Goal: Information Seeking & Learning: Learn about a topic

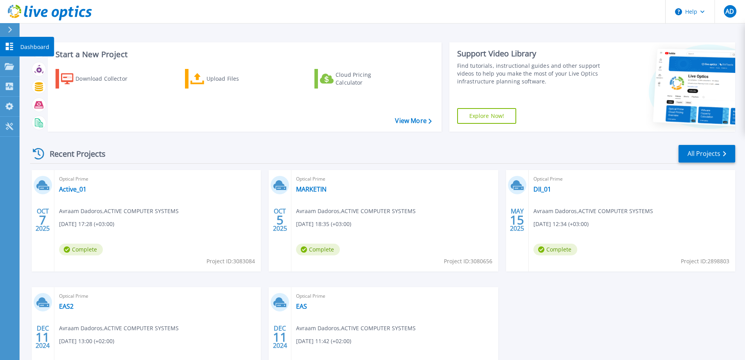
click at [30, 46] on p "Dashboard" at bounding box center [34, 47] width 29 height 20
click at [73, 191] on link "Active_01" at bounding box center [72, 189] width 27 height 8
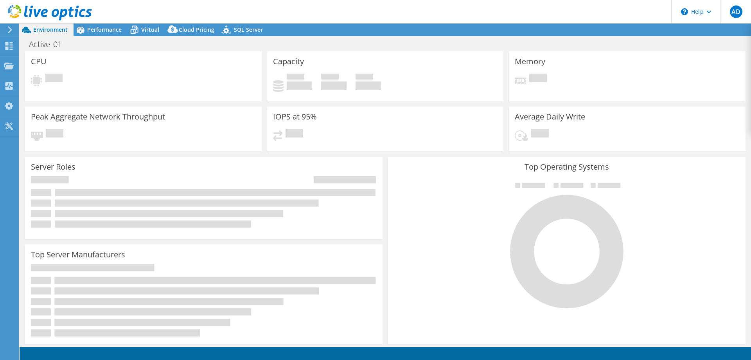
select select "USD"
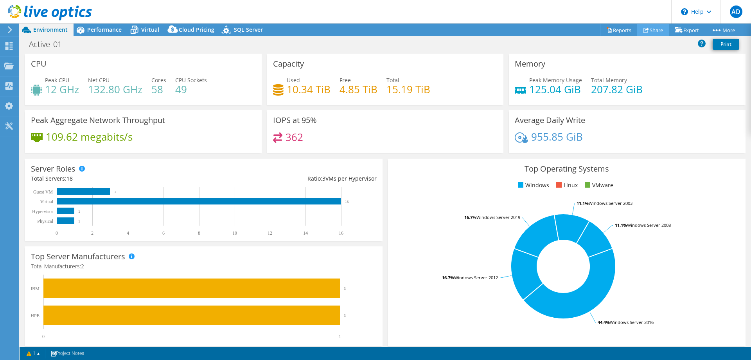
click at [645, 29] on link "Share" at bounding box center [653, 30] width 32 height 12
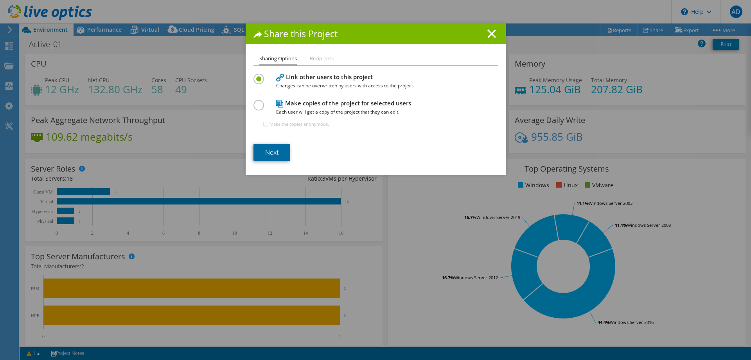
click at [280, 149] on link "Next" at bounding box center [272, 152] width 37 height 17
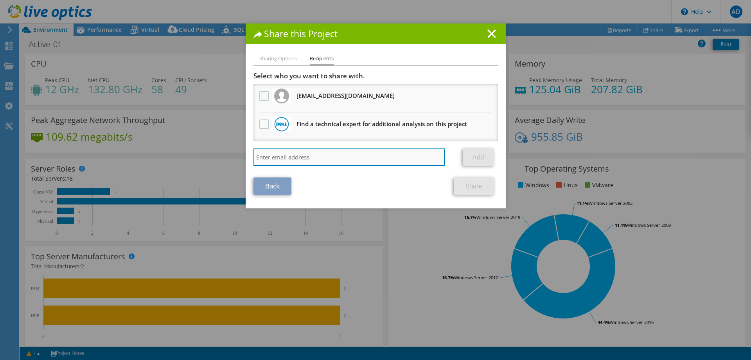
click at [310, 158] on input "search" at bounding box center [350, 156] width 192 height 17
type input "γ"
type input "gpetsitis@active.gr"
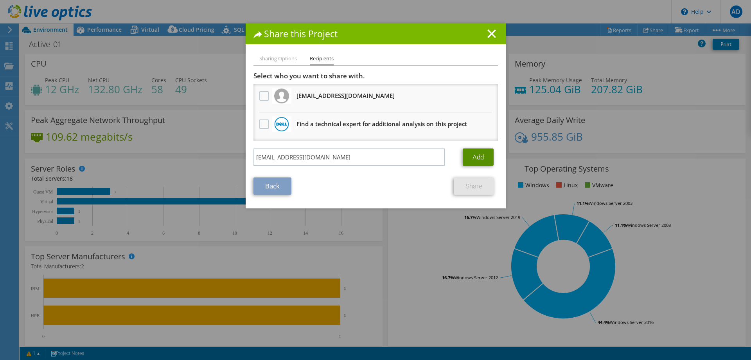
click at [478, 157] on link "Add" at bounding box center [478, 156] width 31 height 17
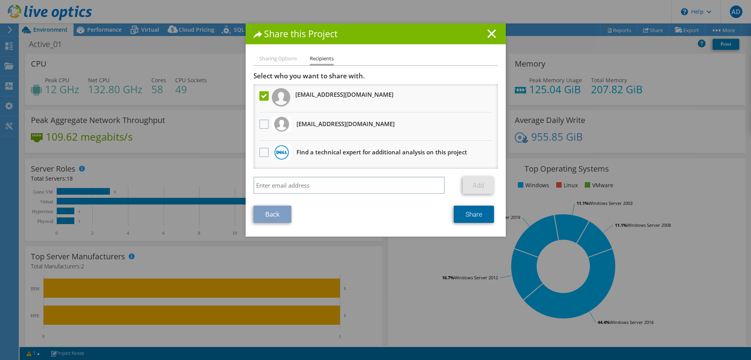
click at [468, 213] on link "Share" at bounding box center [474, 213] width 40 height 17
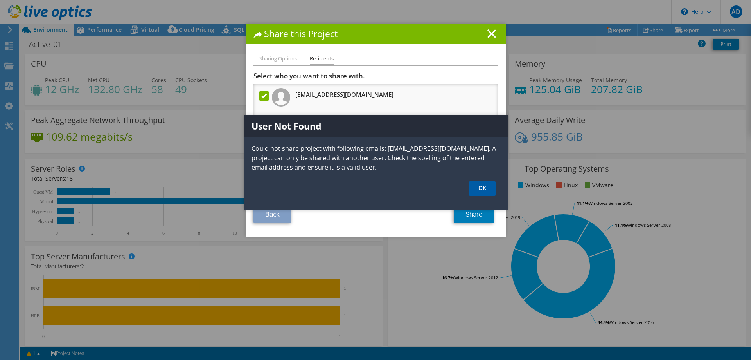
click at [476, 188] on link "OK" at bounding box center [482, 188] width 27 height 14
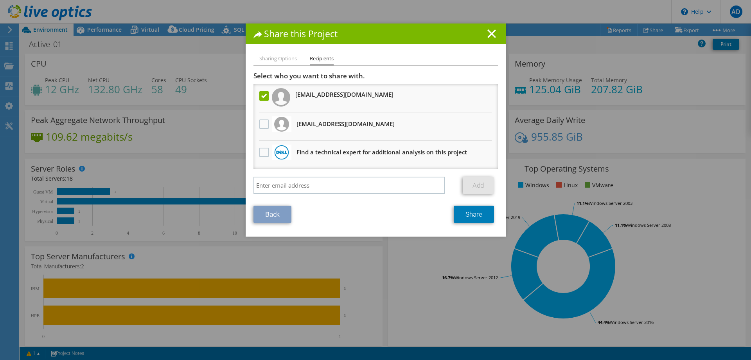
click at [484, 34] on h1 "Share this Project" at bounding box center [376, 33] width 245 height 9
click at [488, 35] on icon at bounding box center [492, 33] width 9 height 9
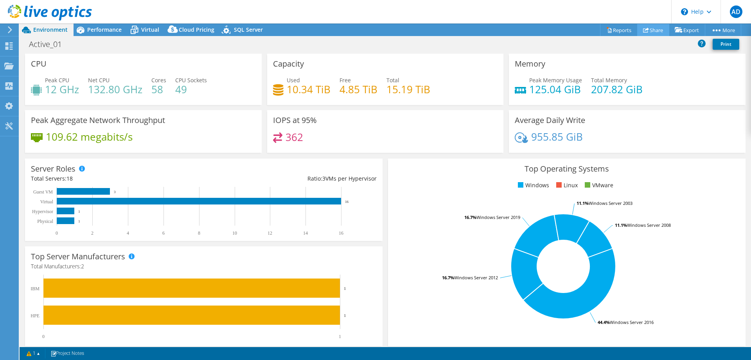
click at [644, 30] on icon at bounding box center [646, 30] width 6 height 6
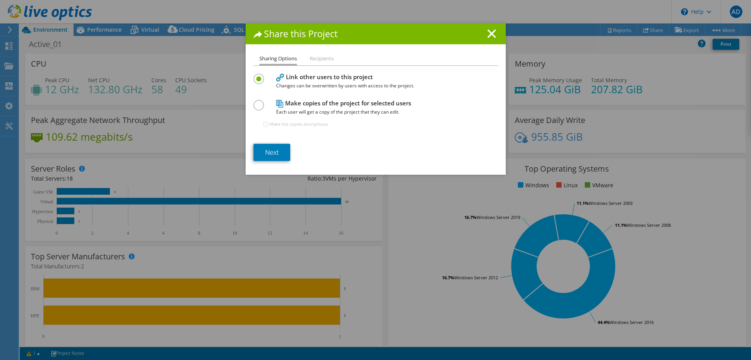
click at [488, 36] on line at bounding box center [492, 34] width 8 height 8
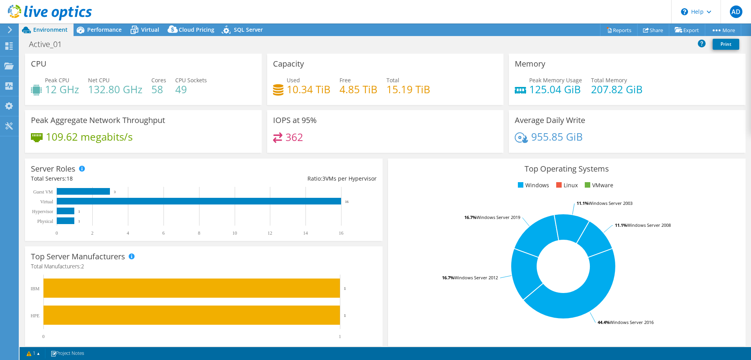
click at [423, 46] on div "Active_01 Print" at bounding box center [386, 44] width 732 height 14
click at [96, 32] on span "Performance" at bounding box center [104, 29] width 34 height 7
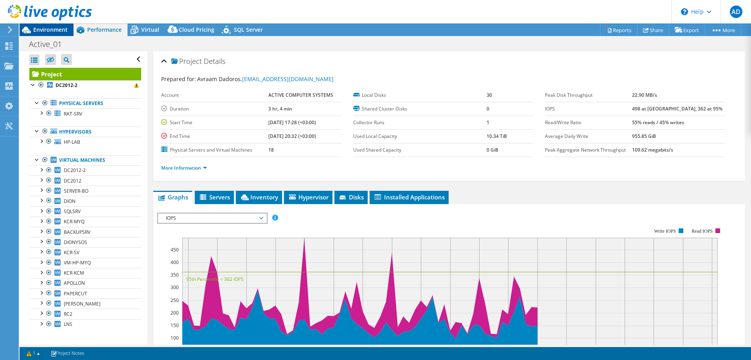
click at [53, 30] on span "Environment" at bounding box center [50, 29] width 34 height 7
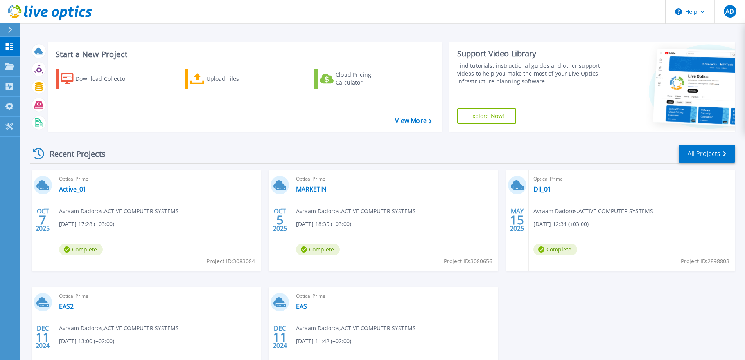
click at [214, 144] on div "Recent Projects All Projects" at bounding box center [382, 154] width 705 height 20
click at [78, 188] on link "Active_01" at bounding box center [72, 189] width 27 height 8
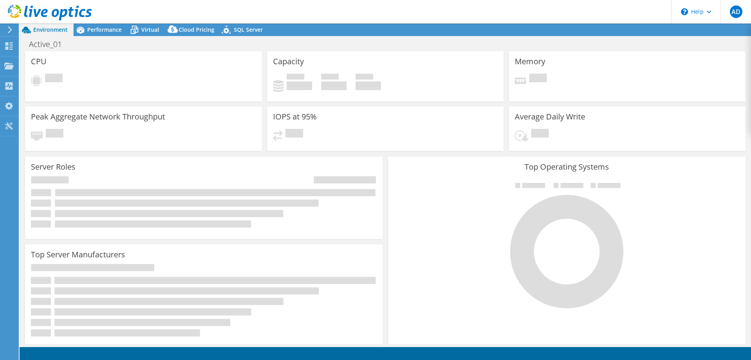
select select "USD"
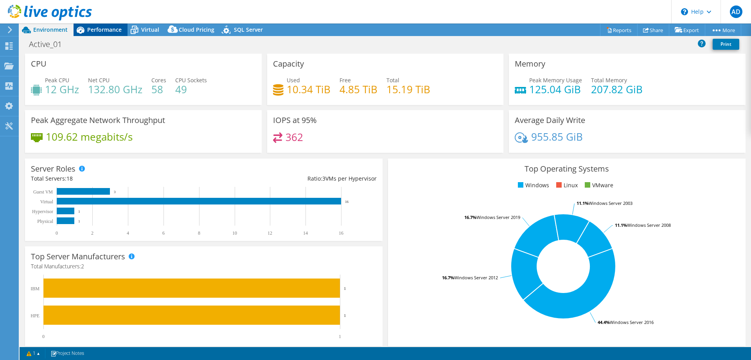
click at [104, 29] on span "Performance" at bounding box center [104, 29] width 34 height 7
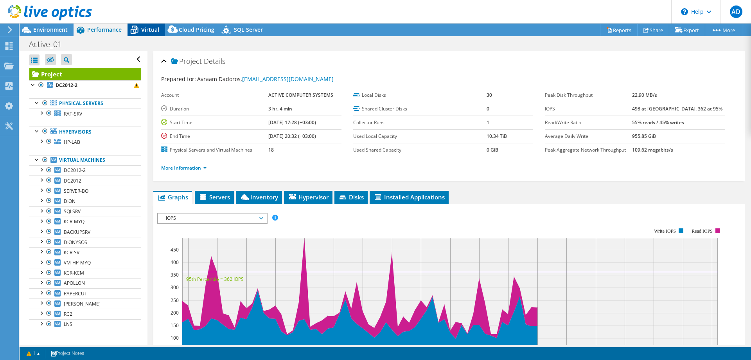
click at [152, 31] on span "Virtual" at bounding box center [150, 29] width 18 height 7
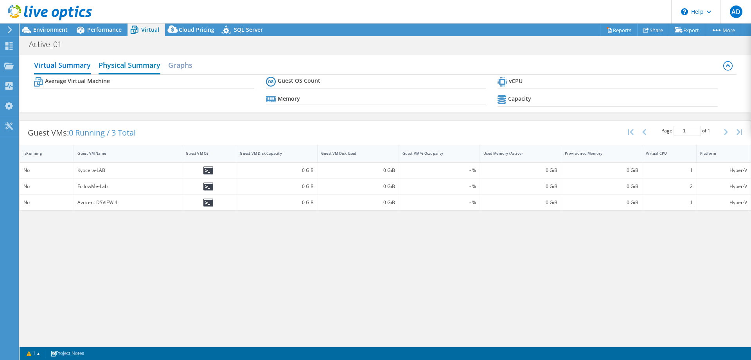
click at [143, 65] on h2 "Physical Summary" at bounding box center [130, 65] width 62 height 17
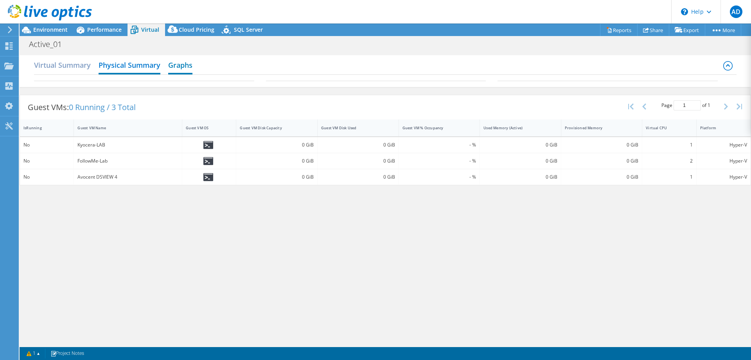
click at [178, 67] on h2 "Graphs" at bounding box center [180, 65] width 24 height 17
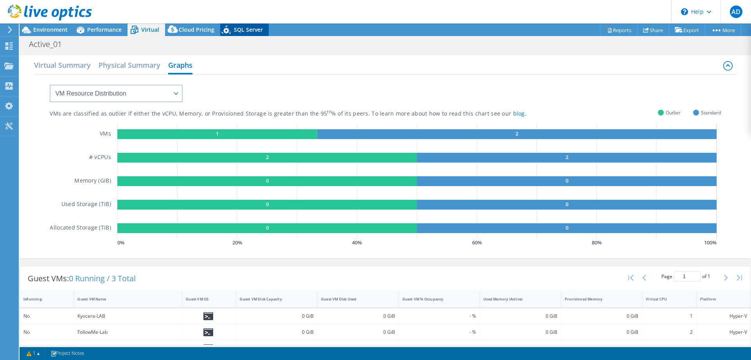
click at [245, 30] on span "SQL Server" at bounding box center [248, 29] width 29 height 7
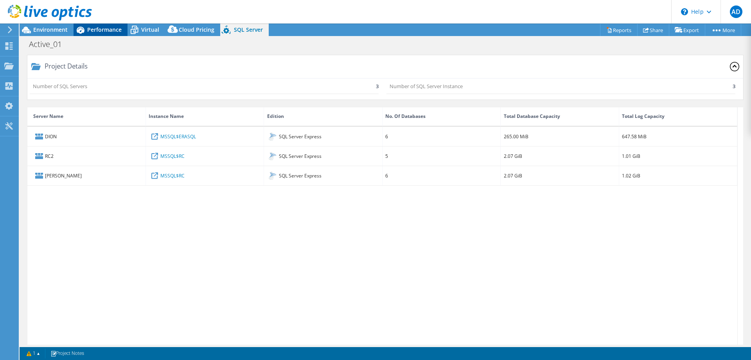
click at [97, 33] on span "Performance" at bounding box center [104, 29] width 34 height 7
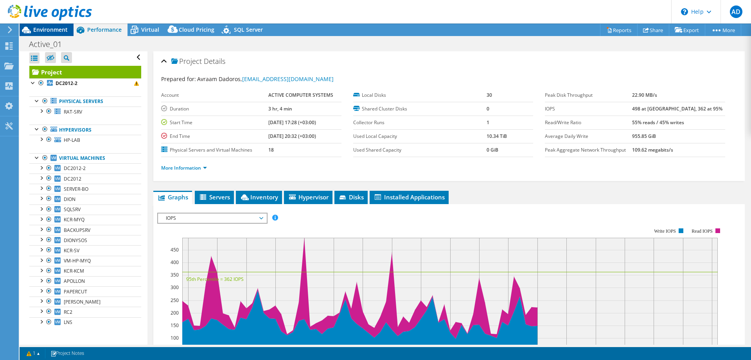
click at [46, 30] on span "Environment" at bounding box center [50, 29] width 34 height 7
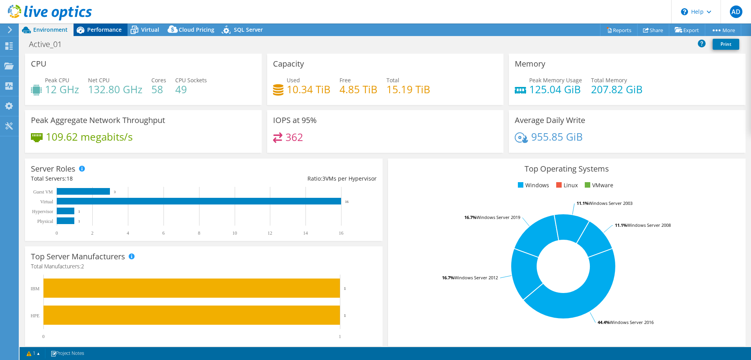
click at [101, 29] on span "Performance" at bounding box center [104, 29] width 34 height 7
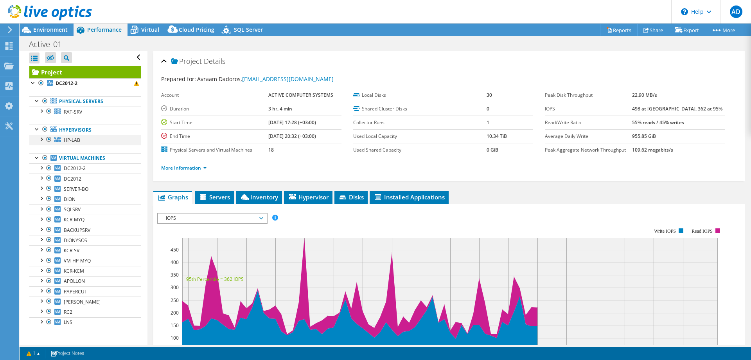
click at [42, 139] on div at bounding box center [41, 139] width 8 height 8
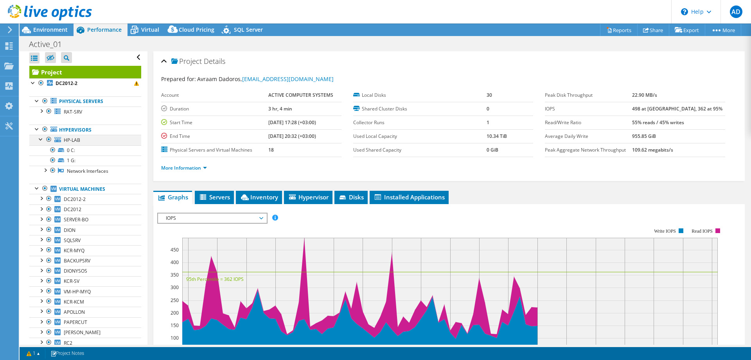
click at [42, 140] on div at bounding box center [41, 139] width 8 height 8
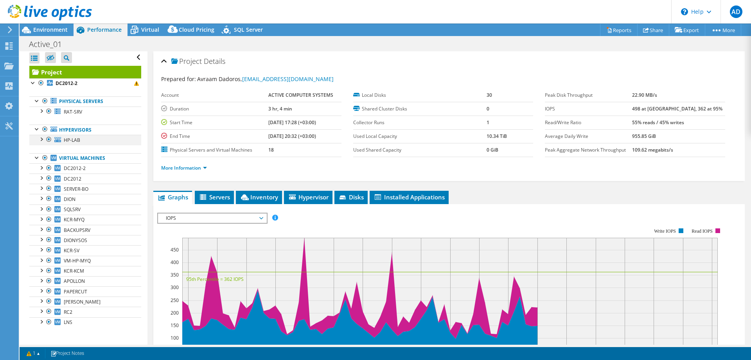
click at [42, 140] on div at bounding box center [41, 139] width 8 height 8
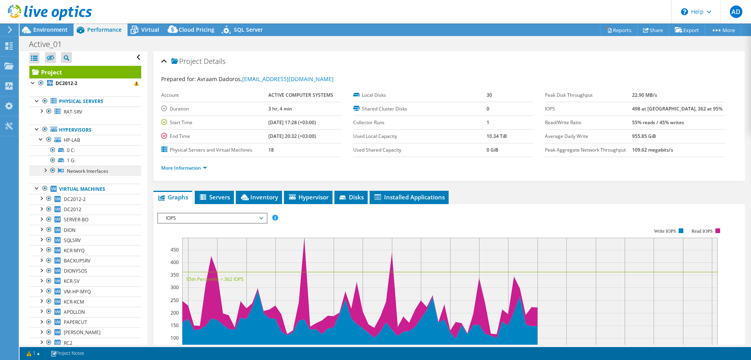
scroll to position [32, 0]
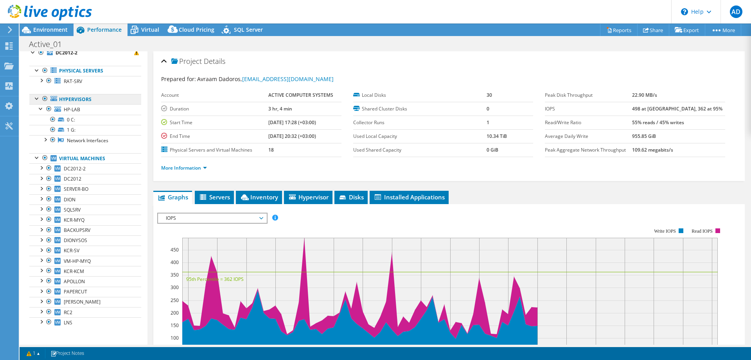
click at [83, 102] on link "Hypervisors" at bounding box center [85, 99] width 112 height 10
click at [84, 98] on link "Hypervisors" at bounding box center [85, 99] width 112 height 10
click at [87, 108] on link "HP-LAB" at bounding box center [85, 109] width 112 height 10
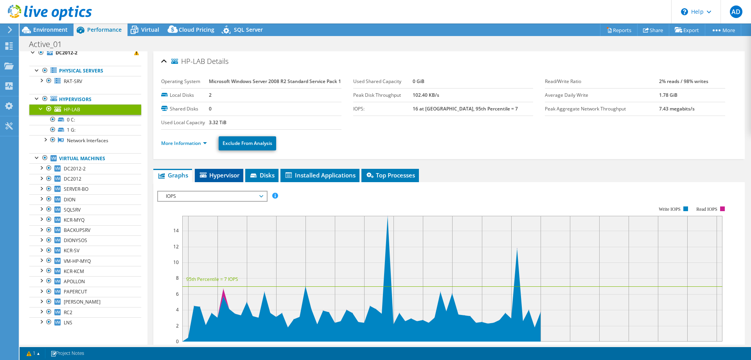
click at [235, 179] on span "Hypervisor" at bounding box center [219, 175] width 41 height 8
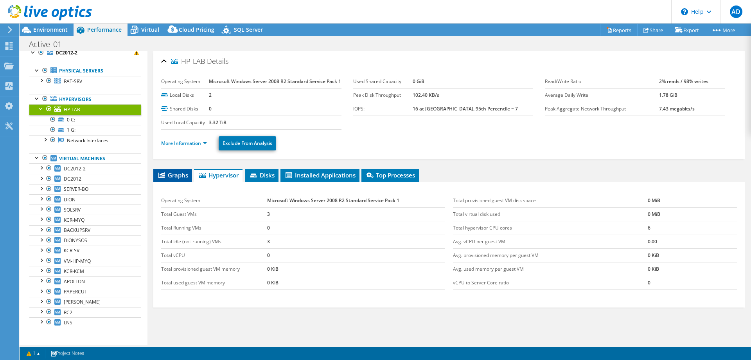
click at [182, 179] on span "Graphs" at bounding box center [172, 175] width 31 height 8
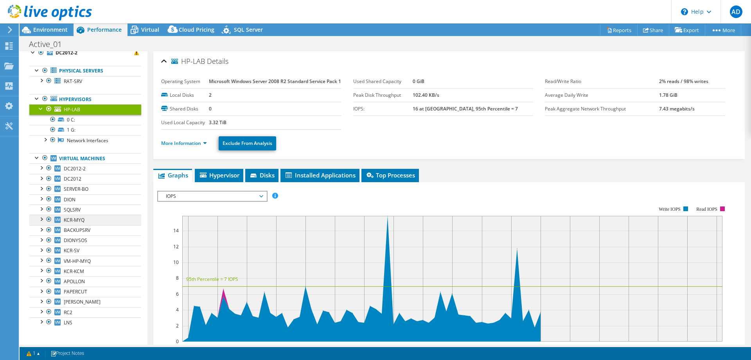
scroll to position [0, 0]
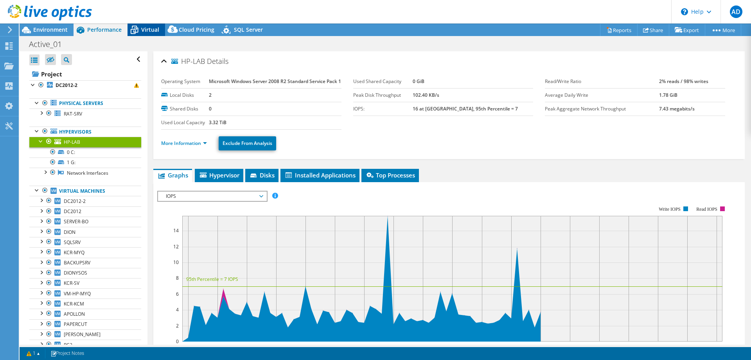
click at [145, 30] on span "Virtual" at bounding box center [150, 29] width 18 height 7
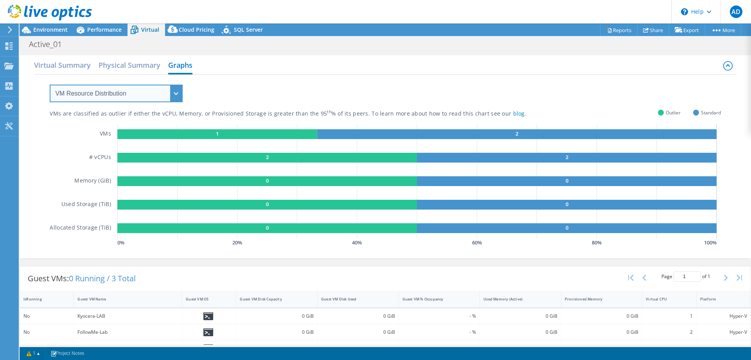
click at [103, 94] on select "VM Resource Distribution Provisioning Contrast Over Provisioning" at bounding box center [116, 94] width 133 height 18
click at [121, 66] on h2 "Physical Summary" at bounding box center [130, 65] width 62 height 17
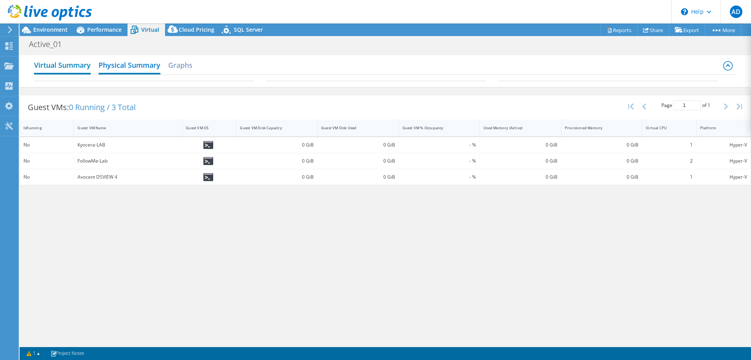
click at [68, 61] on h2 "Virtual Summary" at bounding box center [62, 65] width 57 height 17
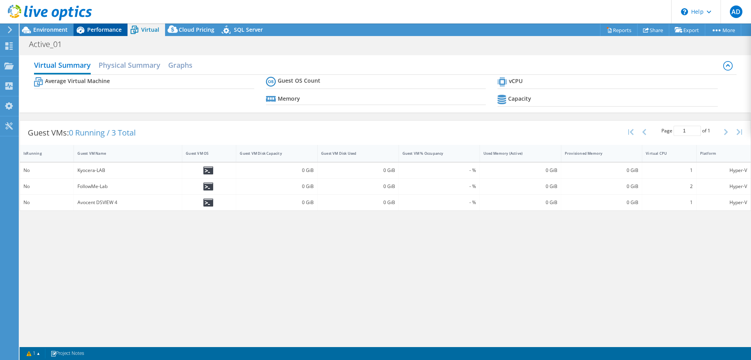
click at [101, 26] on span "Performance" at bounding box center [104, 29] width 34 height 7
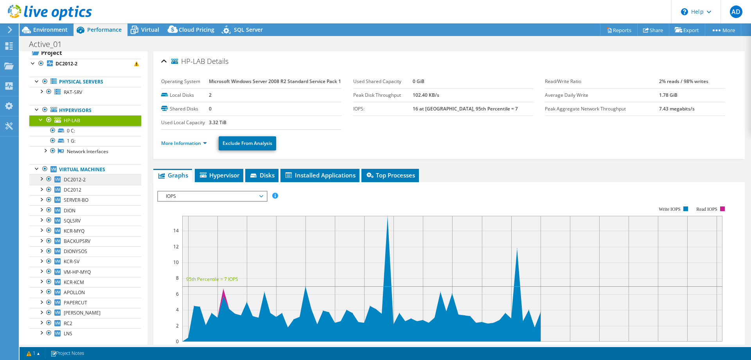
scroll to position [32, 0]
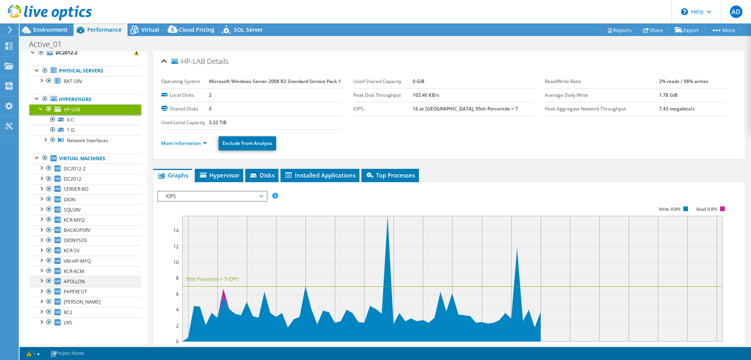
click at [41, 281] on div at bounding box center [41, 280] width 8 height 8
click at [78, 81] on span "RAT-SRV" at bounding box center [73, 81] width 18 height 7
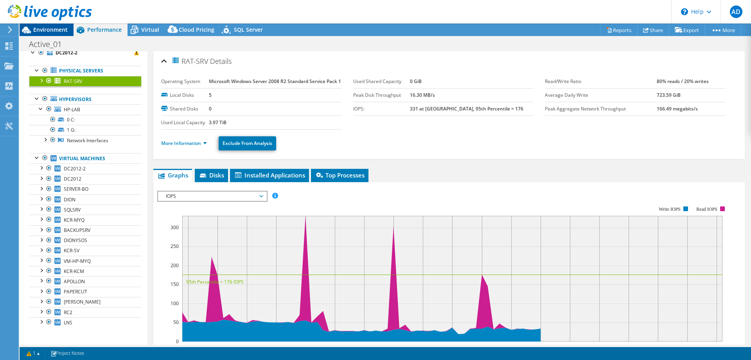
click at [52, 30] on span "Environment" at bounding box center [50, 29] width 34 height 7
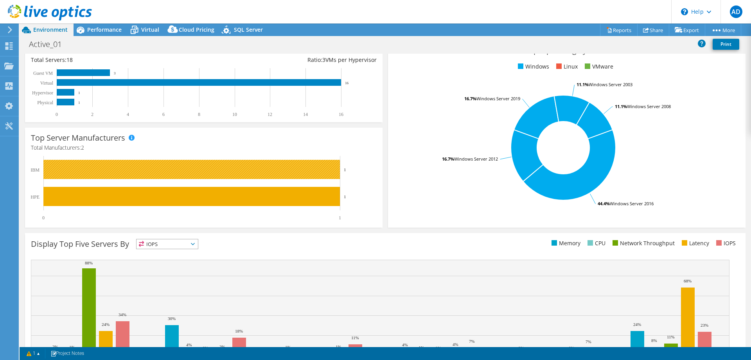
scroll to position [0, 0]
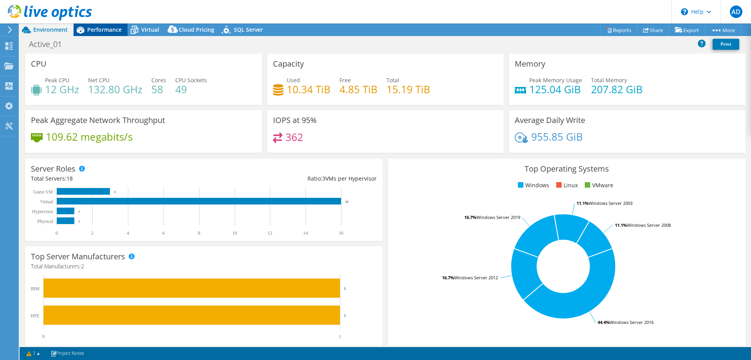
click at [115, 30] on span "Performance" at bounding box center [104, 29] width 34 height 7
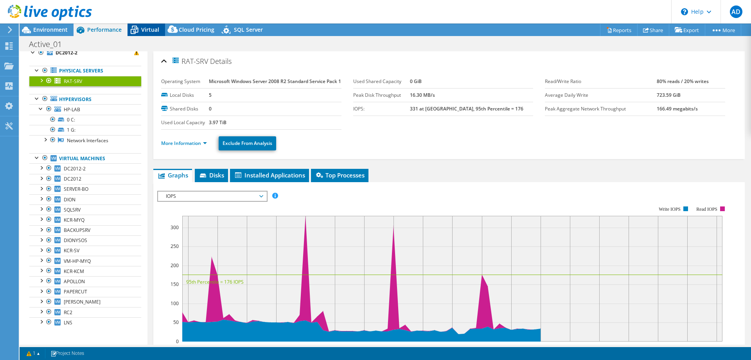
click at [151, 27] on span "Virtual" at bounding box center [150, 29] width 18 height 7
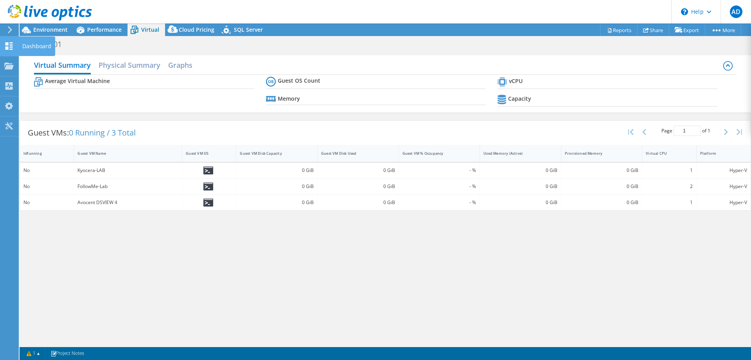
click at [21, 48] on div "Dashboard" at bounding box center [36, 46] width 37 height 20
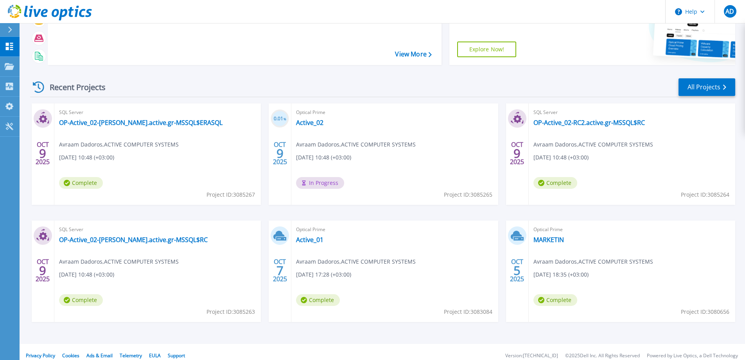
scroll to position [74, 0]
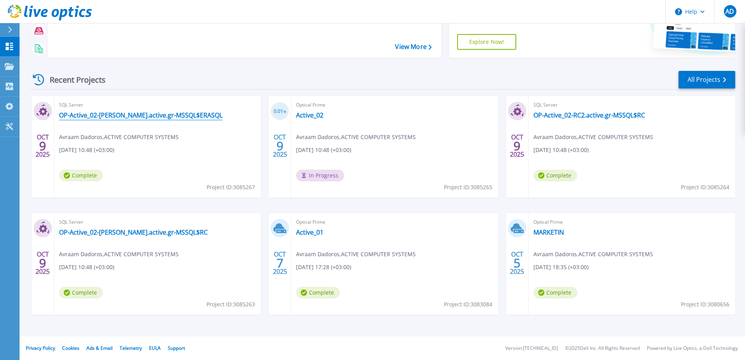
click at [176, 117] on link "OP-Active_02-[PERSON_NAME].active.gr-MSSQL$ERASQL" at bounding box center [141, 115] width 164 height 8
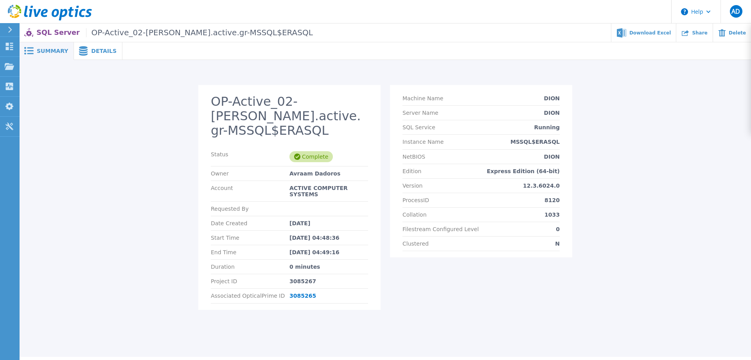
click at [91, 52] on span "Details" at bounding box center [103, 50] width 25 height 5
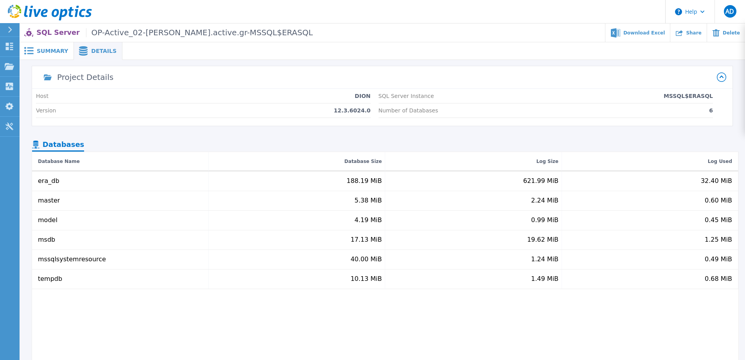
click at [8, 31] on icon at bounding box center [10, 30] width 4 height 6
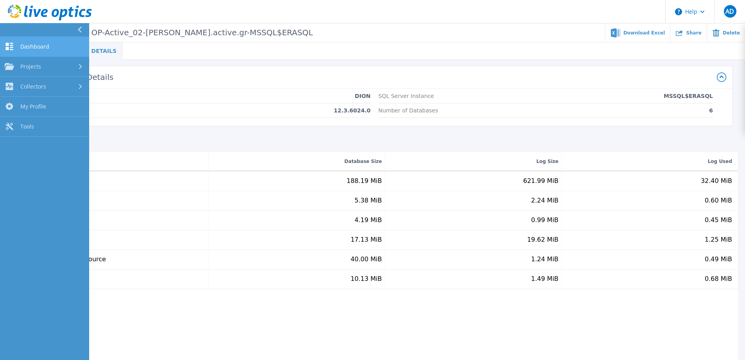
click at [14, 42] on link "Dashboard Dashboard" at bounding box center [44, 47] width 89 height 20
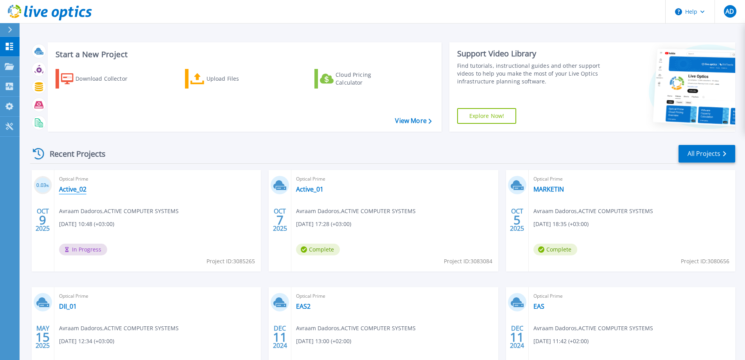
click at [74, 190] on link "Active_02" at bounding box center [72, 189] width 27 height 8
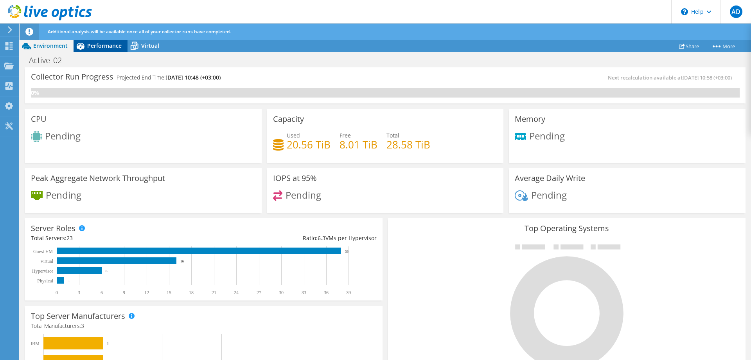
click at [104, 43] on span "Performance" at bounding box center [104, 45] width 34 height 7
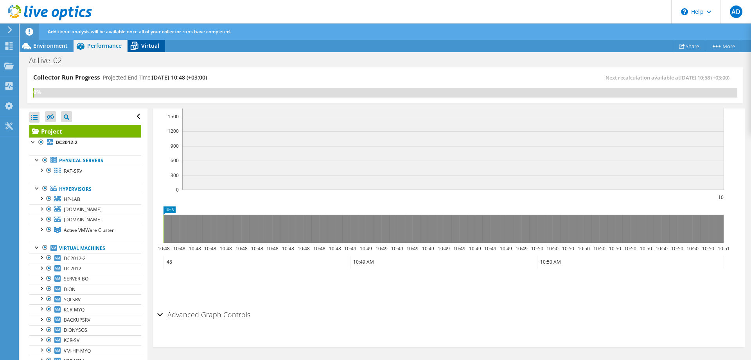
click at [157, 43] on span "Virtual" at bounding box center [150, 45] width 18 height 7
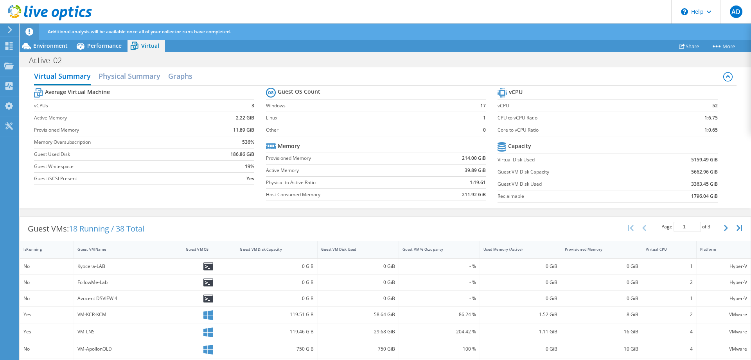
scroll to position [35, 0]
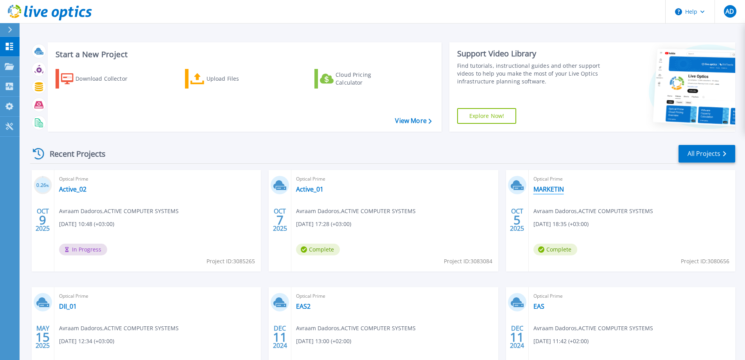
click at [550, 191] on link "MARKETIN" at bounding box center [549, 189] width 31 height 8
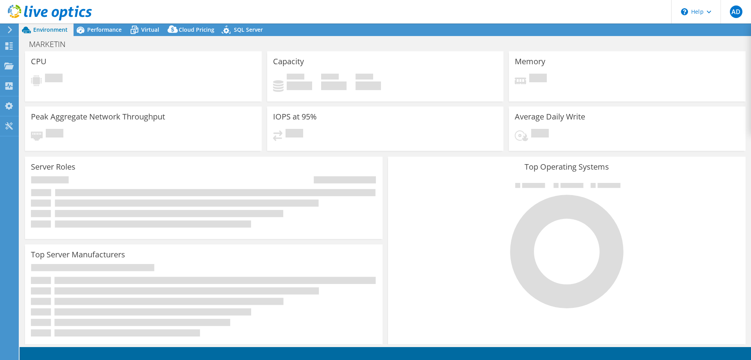
select select "USD"
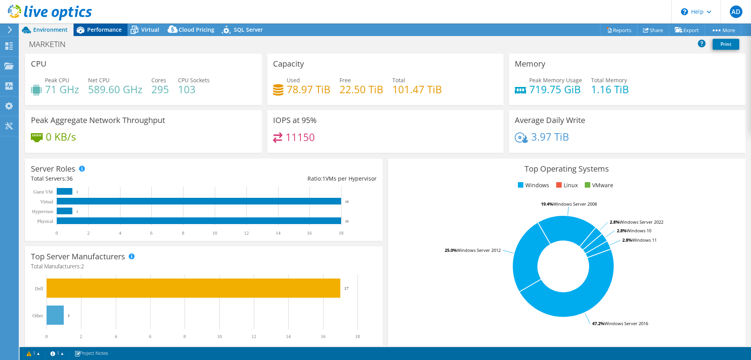
click at [94, 29] on span "Performance" at bounding box center [104, 29] width 34 height 7
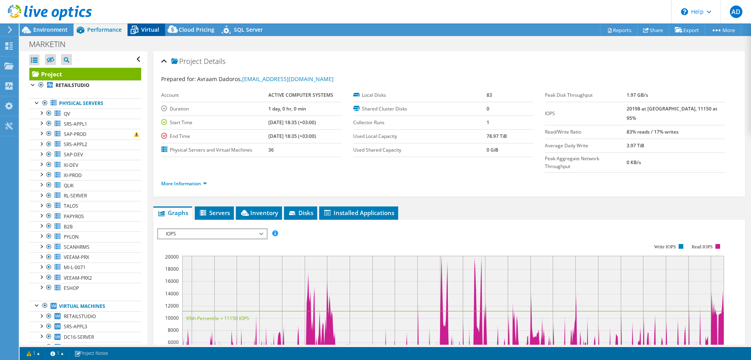
click at [147, 29] on span "Virtual" at bounding box center [150, 29] width 18 height 7
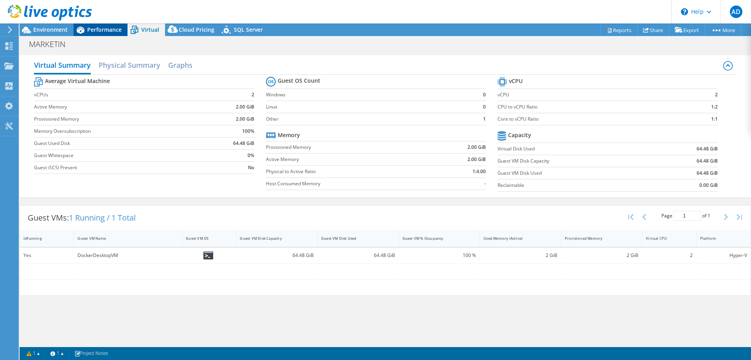
click at [97, 32] on span "Performance" at bounding box center [104, 29] width 34 height 7
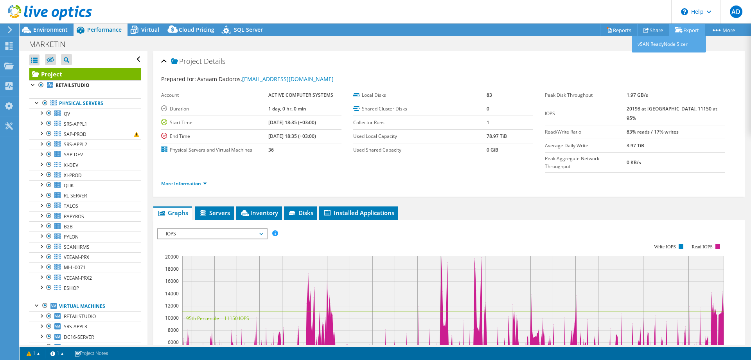
click at [685, 29] on link "Export" at bounding box center [687, 30] width 36 height 12
